Goal: Task Accomplishment & Management: Use online tool/utility

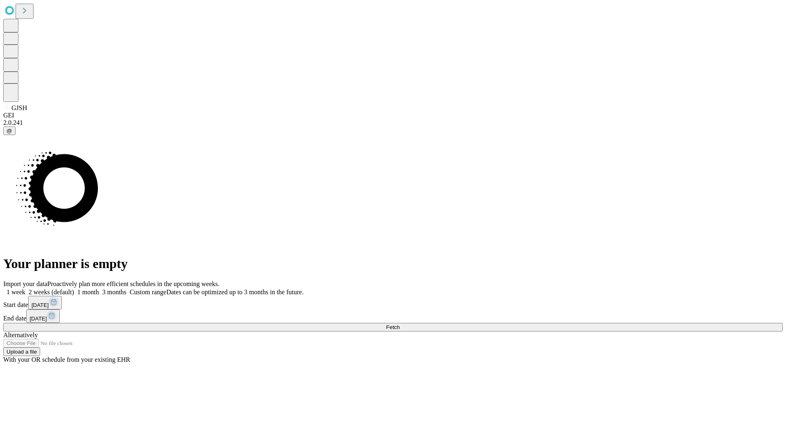
click at [399, 324] on span "Fetch" at bounding box center [393, 327] width 14 height 6
